Goal: Transaction & Acquisition: Purchase product/service

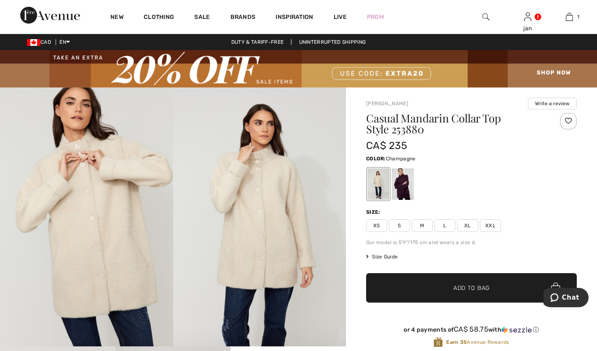
click at [543, 74] on img at bounding box center [298, 68] width 597 height 37
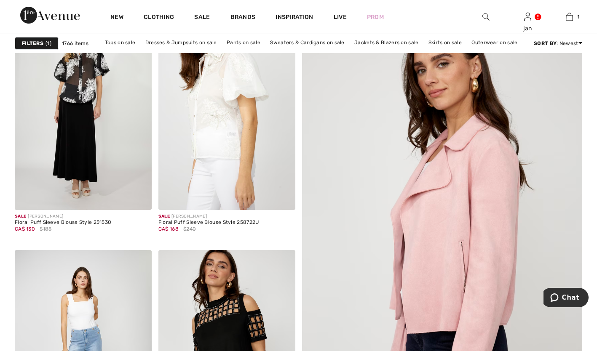
scroll to position [152, 0]
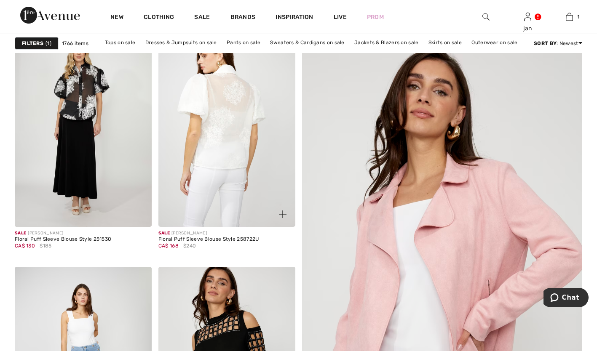
click at [231, 128] on img at bounding box center [226, 124] width 137 height 205
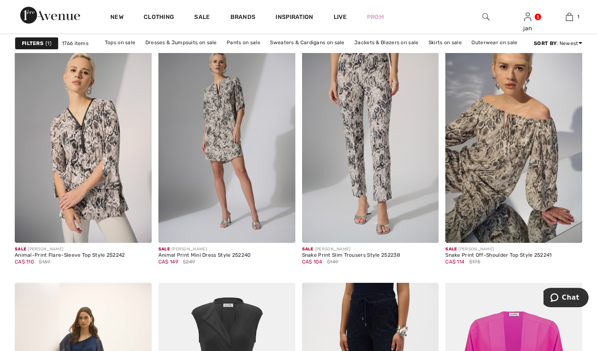
scroll to position [2562, 0]
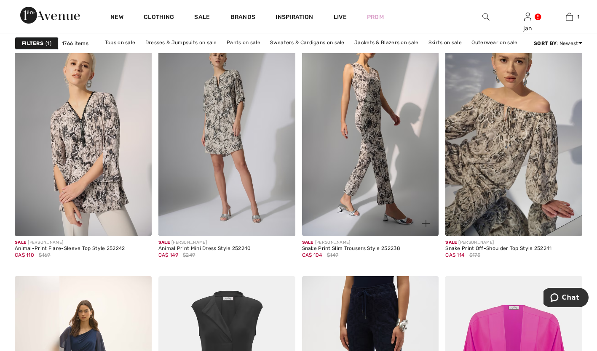
click at [347, 209] on img at bounding box center [370, 133] width 137 height 205
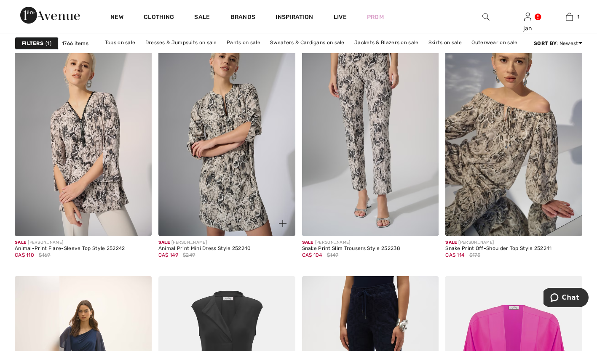
click at [219, 142] on img at bounding box center [226, 133] width 137 height 205
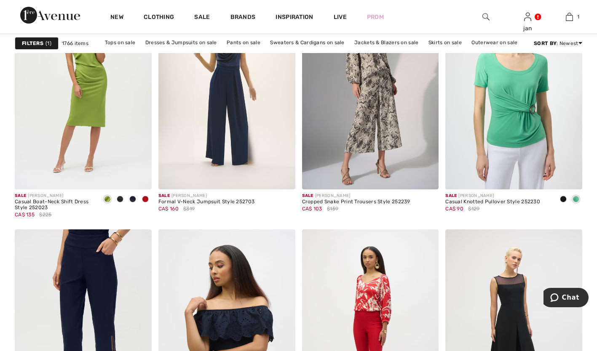
scroll to position [3438, 0]
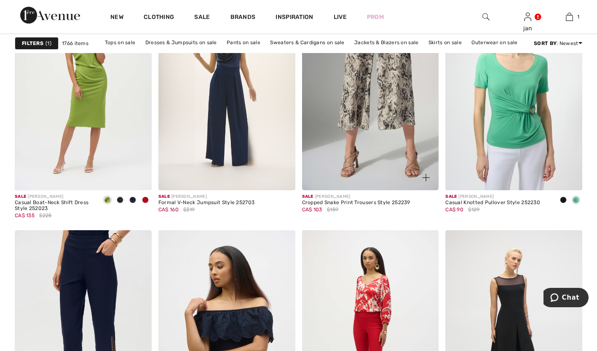
click at [349, 146] on img at bounding box center [370, 87] width 137 height 205
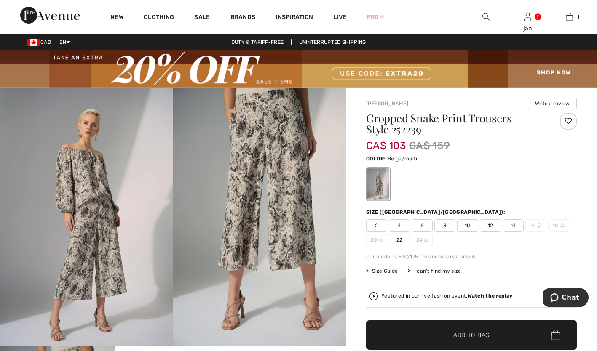
click at [27, 56] on img at bounding box center [298, 68] width 597 height 37
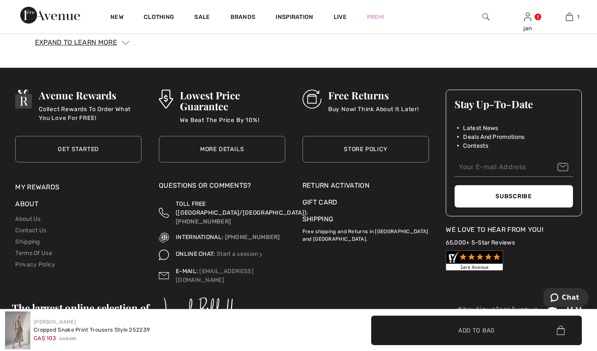
scroll to position [1532, 0]
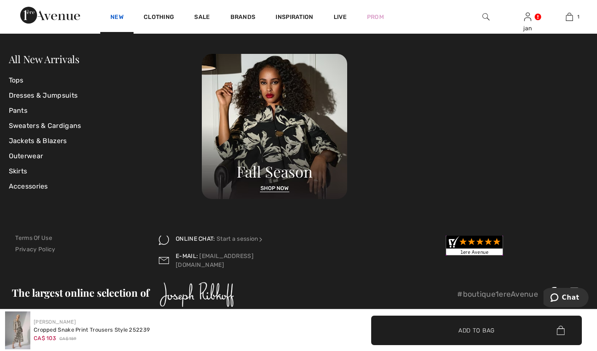
click at [115, 19] on link "New" at bounding box center [116, 17] width 13 height 9
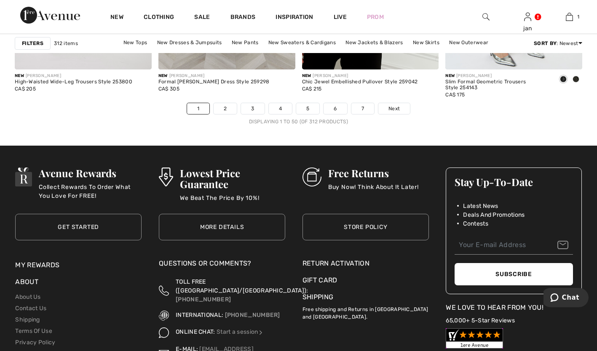
scroll to position [3843, 0]
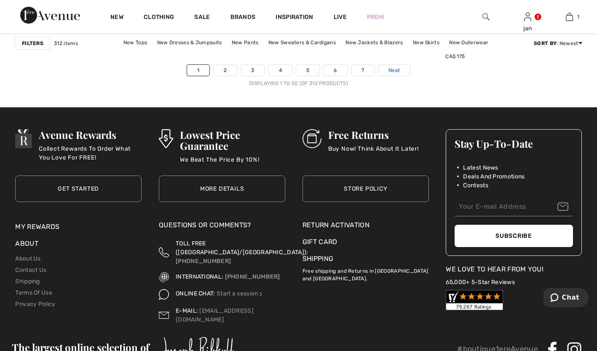
click at [396, 70] on span "Next" at bounding box center [393, 71] width 11 height 8
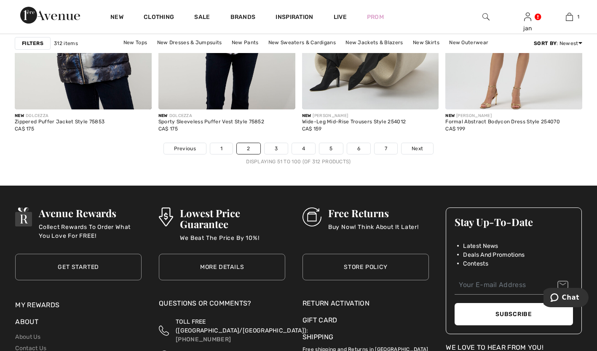
scroll to position [3742, 0]
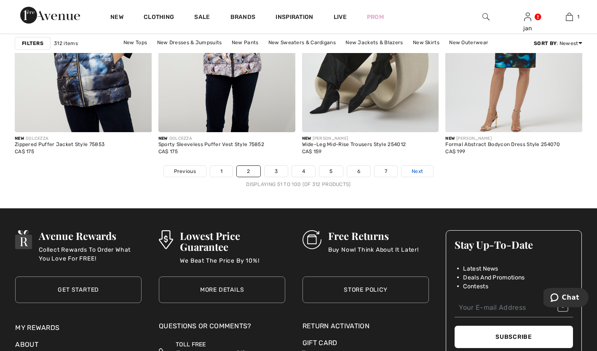
click at [415, 171] on span "Next" at bounding box center [417, 172] width 11 height 8
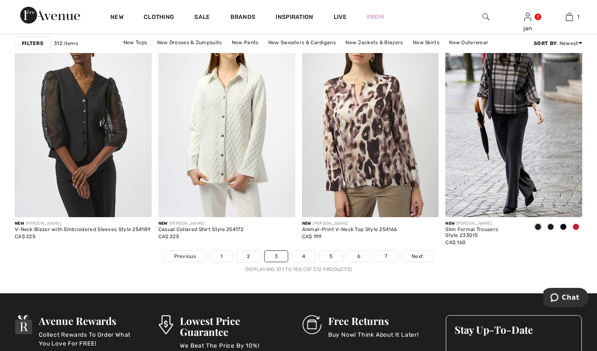
scroll to position [3742, 0]
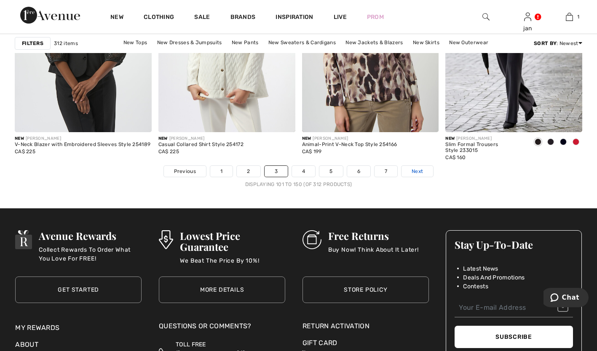
click at [416, 171] on span "Next" at bounding box center [417, 172] width 11 height 8
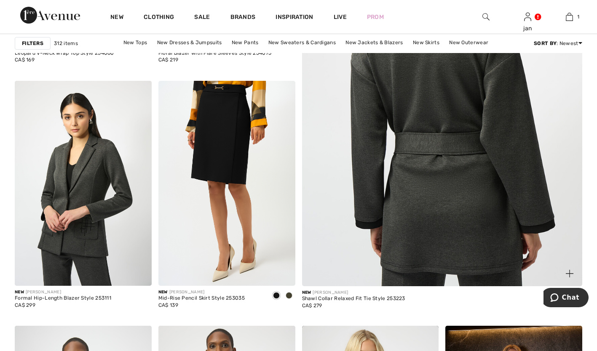
scroll to position [337, 0]
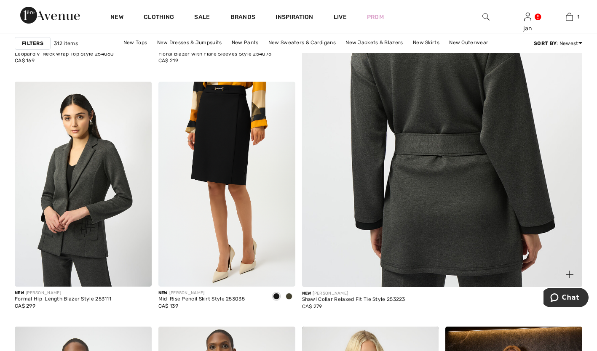
click at [437, 155] on img at bounding box center [442, 89] width 337 height 505
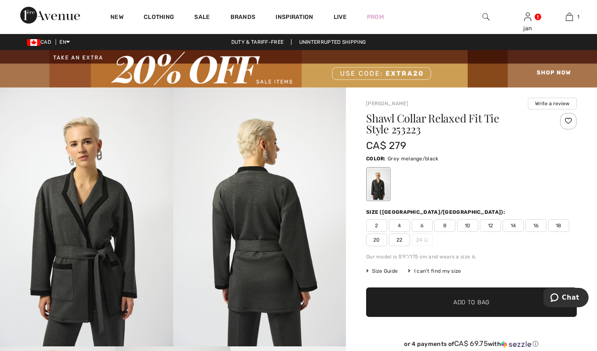
click at [375, 238] on span "20" at bounding box center [376, 240] width 21 height 13
click at [469, 300] on span "Add to Bag" at bounding box center [471, 302] width 36 height 9
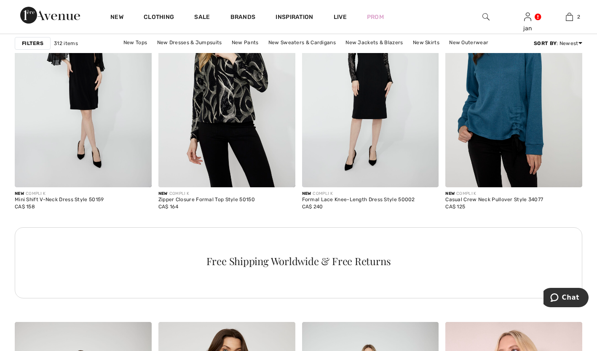
scroll to position [961, 0]
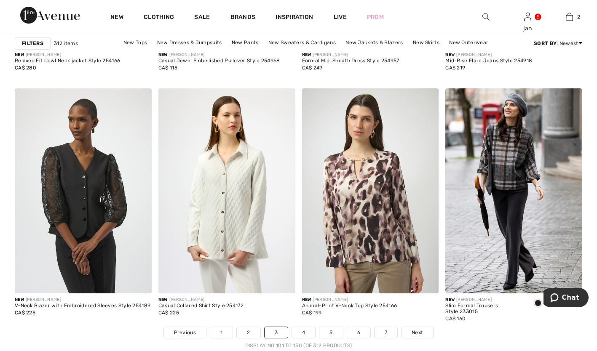
scroll to position [3573, 0]
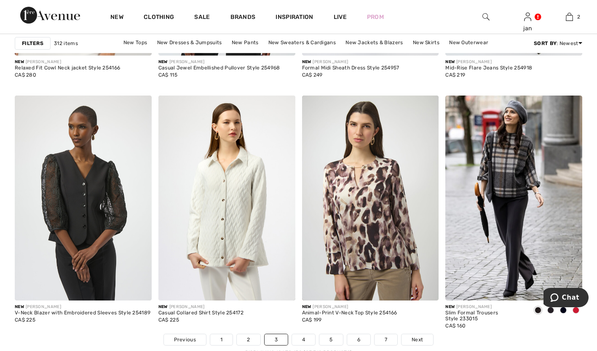
click at [549, 308] on body "Chat" at bounding box center [566, 298] width 45 height 21
click at [550, 310] on span at bounding box center [550, 310] width 7 height 7
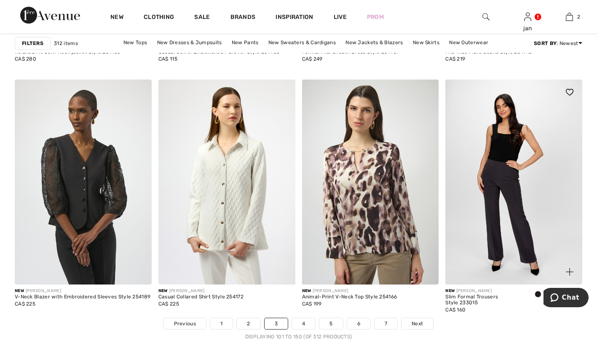
scroll to position [3657, 0]
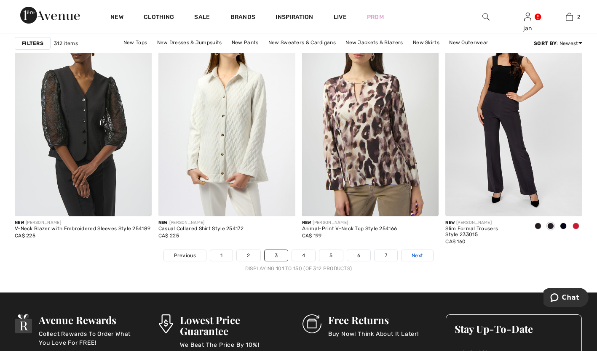
click at [415, 252] on span "Next" at bounding box center [417, 256] width 11 height 8
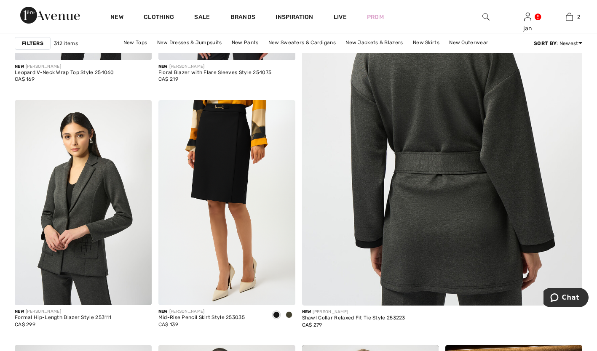
scroll to position [320, 0]
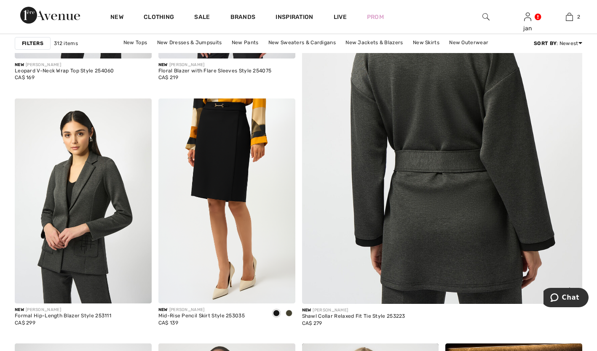
click at [430, 186] on img at bounding box center [442, 105] width 337 height 505
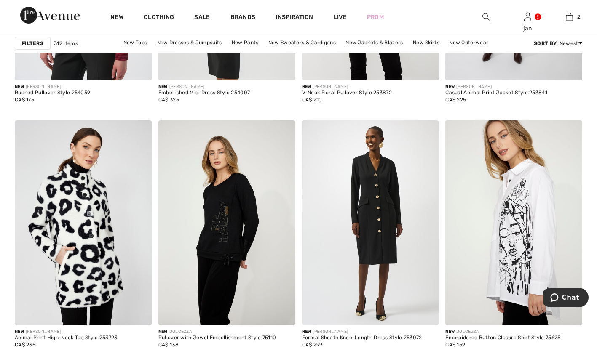
scroll to position [3590, 0]
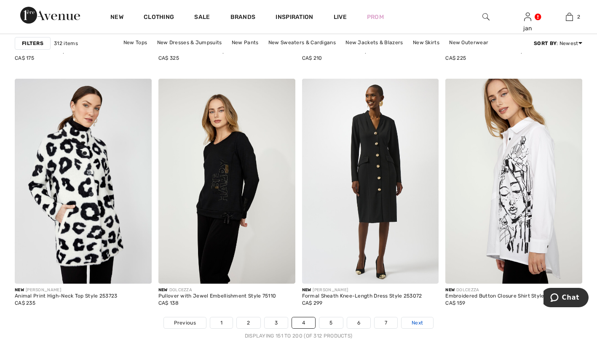
click at [418, 323] on span "Next" at bounding box center [417, 323] width 11 height 8
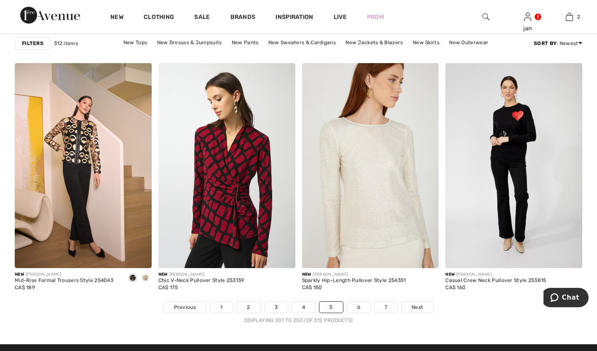
scroll to position [3624, 0]
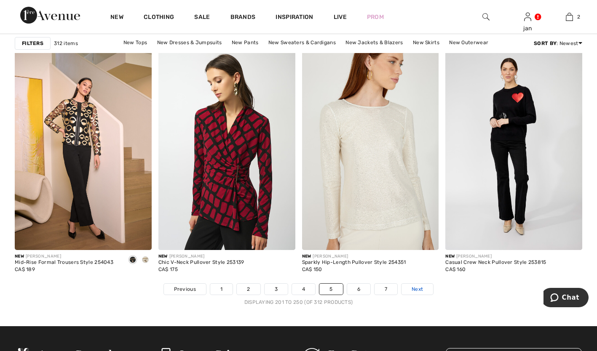
click at [418, 288] on span "Next" at bounding box center [417, 290] width 11 height 8
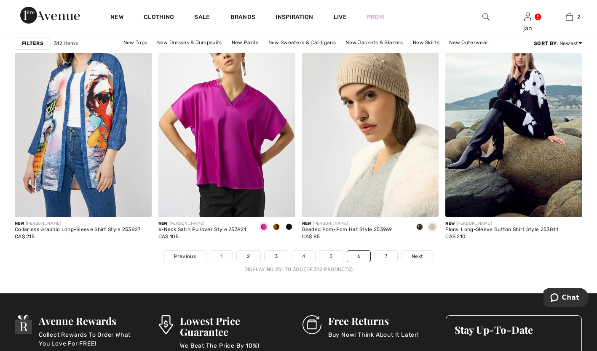
scroll to position [3657, 0]
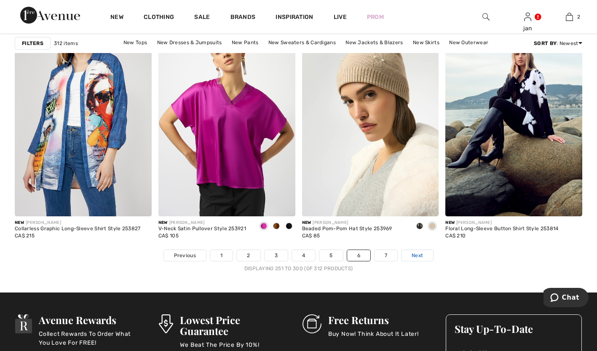
click at [415, 255] on span "Next" at bounding box center [417, 256] width 11 height 8
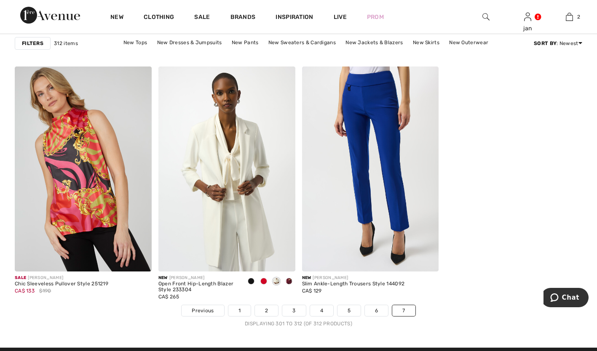
scroll to position [876, 0]
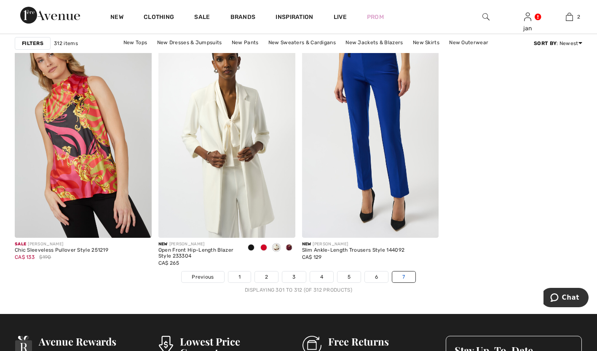
click at [404, 277] on link "7" at bounding box center [403, 277] width 23 height 11
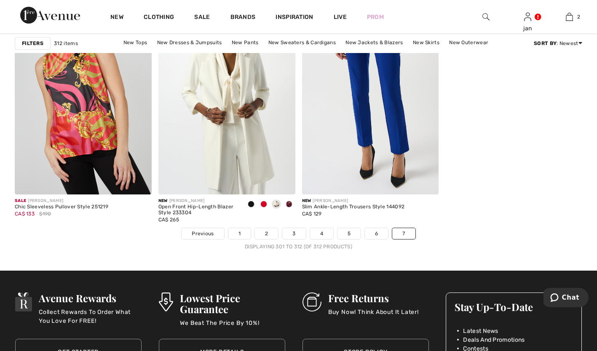
scroll to position [902, 0]
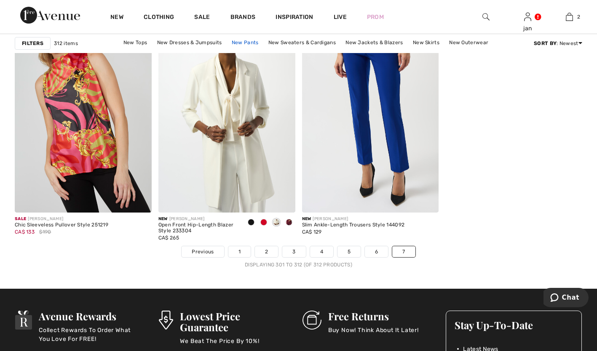
click at [240, 43] on link "New Pants" at bounding box center [245, 42] width 35 height 11
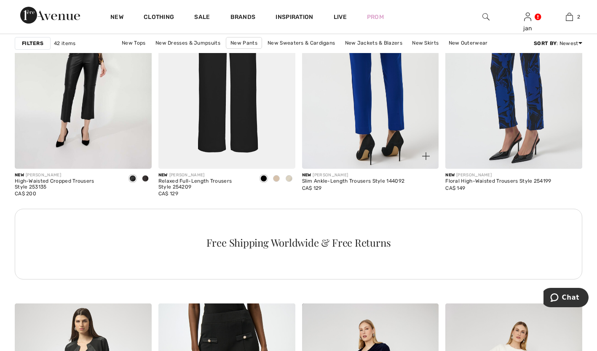
scroll to position [2844, 0]
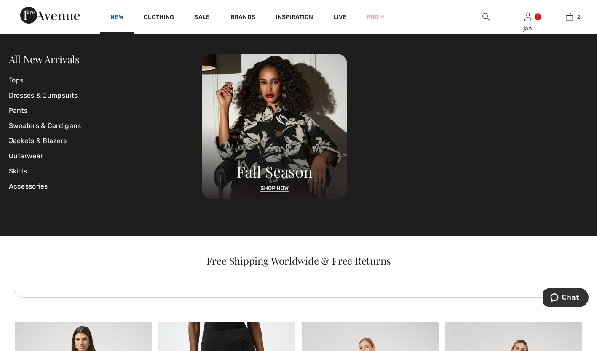
click at [119, 17] on link "New" at bounding box center [116, 17] width 13 height 9
